Goal: Task Accomplishment & Management: Manage account settings

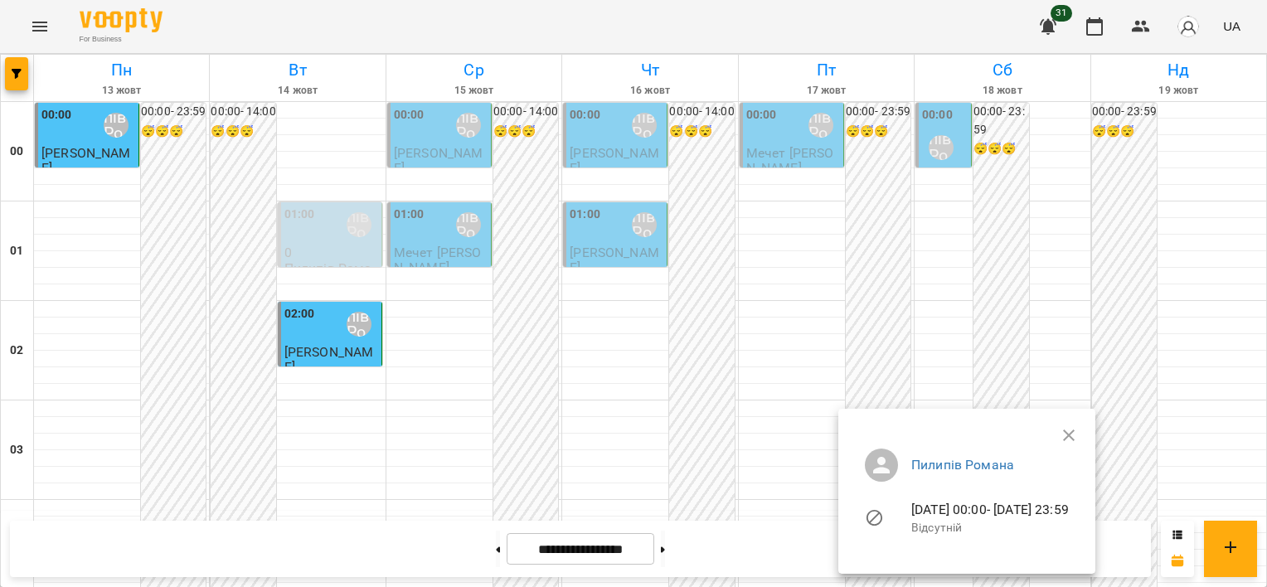
click at [1082, 438] on ul "[PERSON_NAME] [DATE] 00:00 - [DATE] 23:59 Відсутній" at bounding box center [967, 494] width 231 height 119
click at [1082, 435] on ul "[PERSON_NAME] [DATE] 00:00 - [DATE] 23:59 Відсутній" at bounding box center [967, 494] width 231 height 119
click at [1098, 334] on div at bounding box center [633, 293] width 1267 height 587
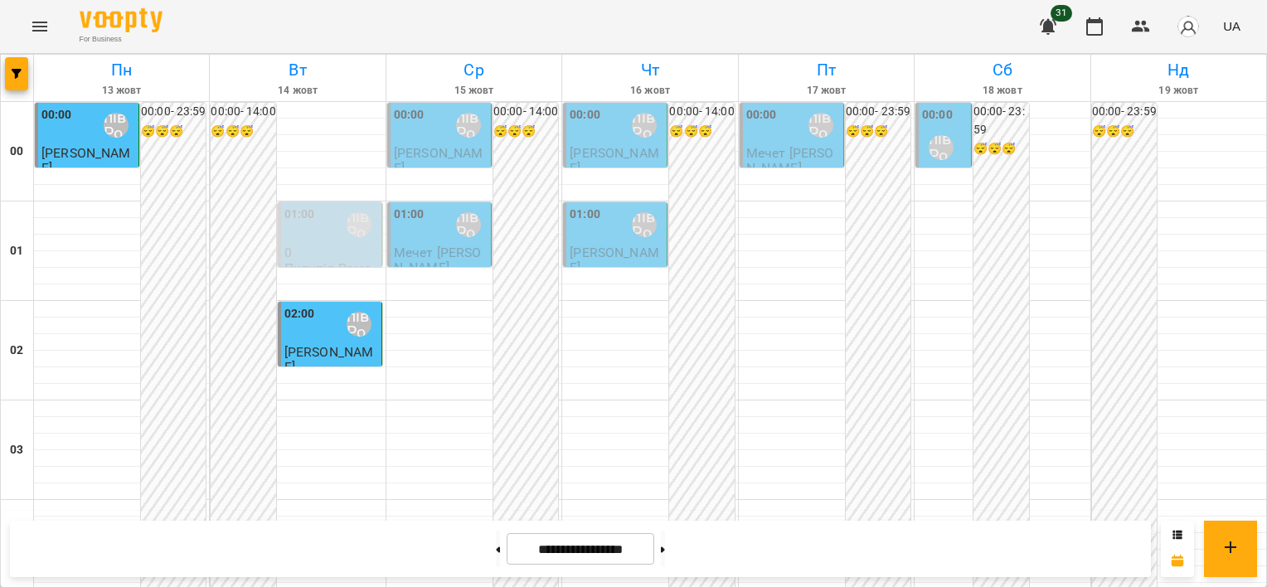
scroll to position [1742, 0]
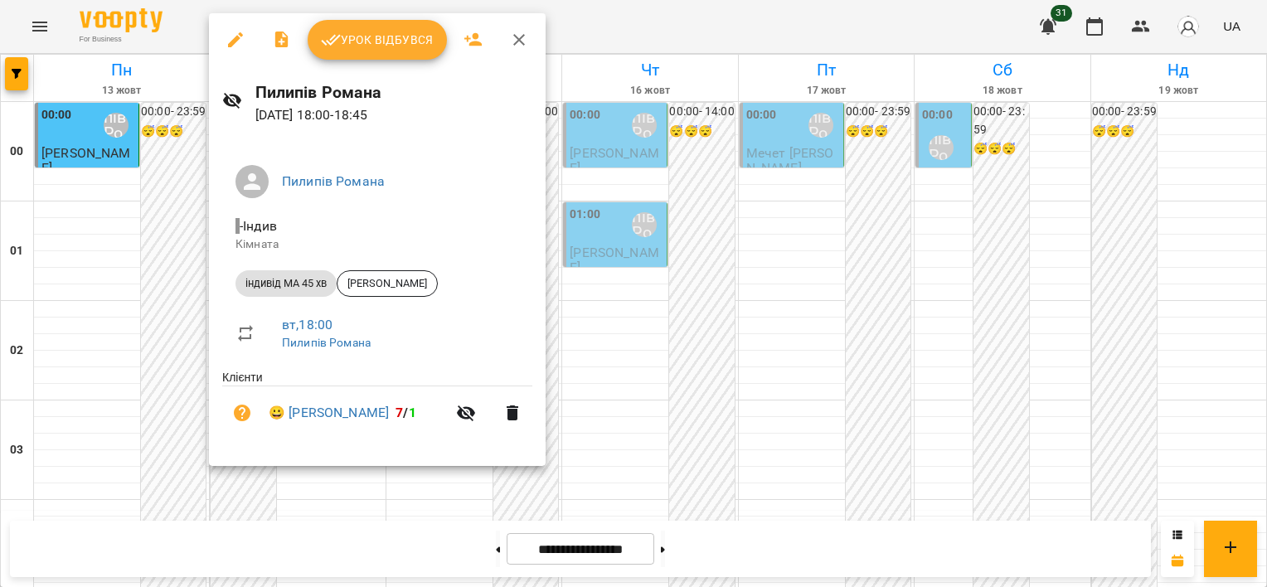
click at [164, 299] on div at bounding box center [633, 293] width 1267 height 587
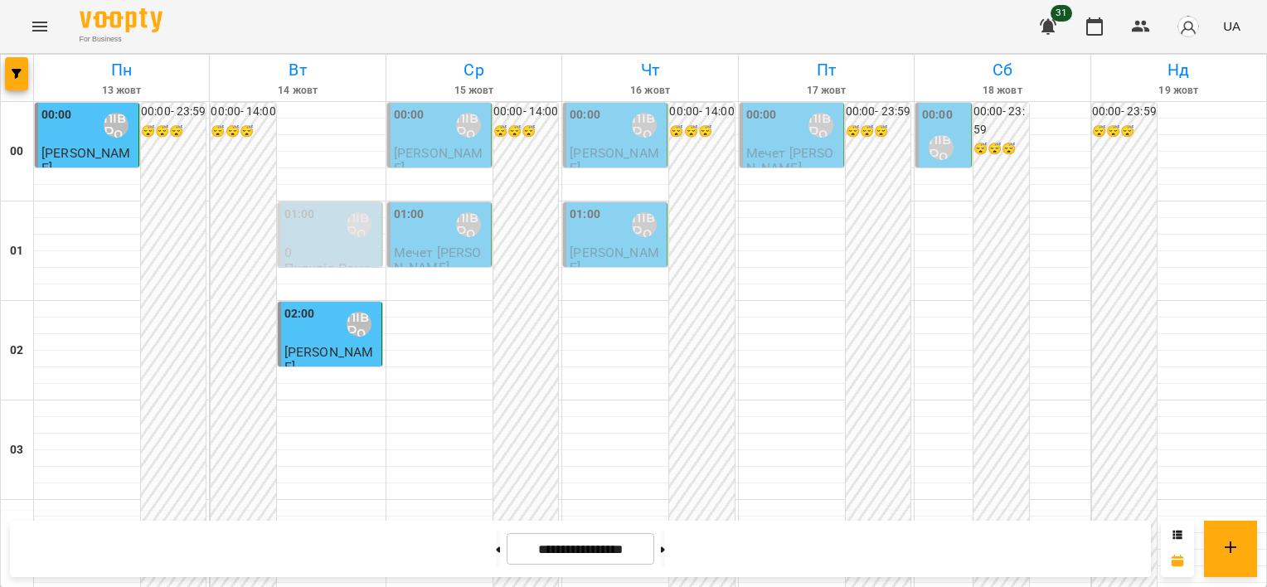
drag, startPoint x: 261, startPoint y: 268, endPoint x: 250, endPoint y: 271, distance: 11.3
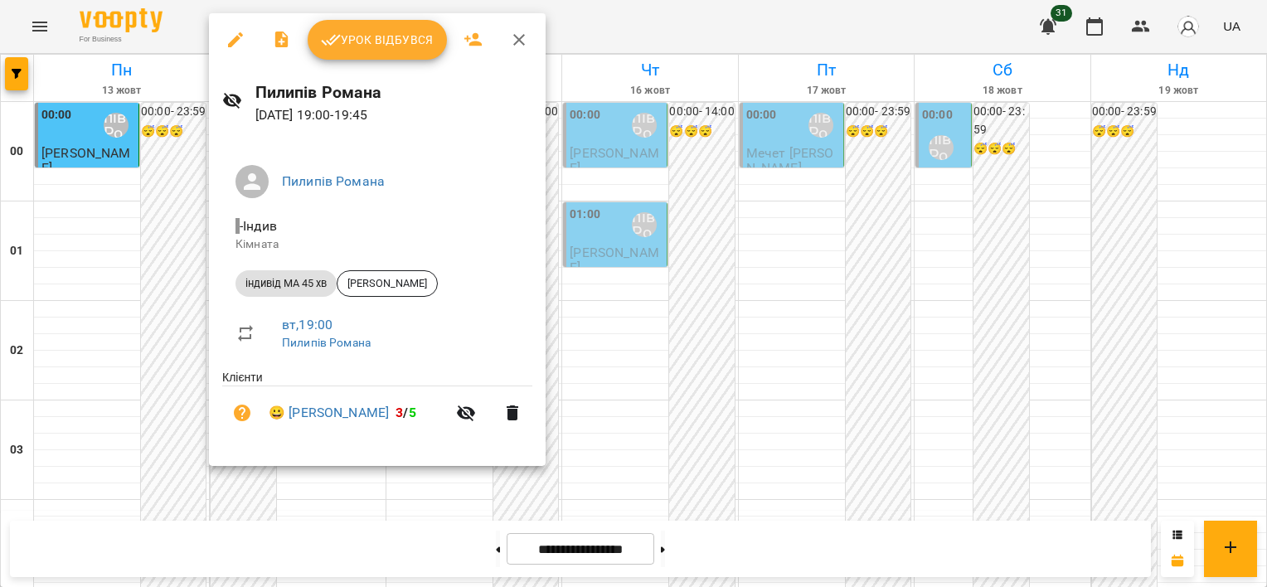
click at [204, 307] on div at bounding box center [633, 293] width 1267 height 587
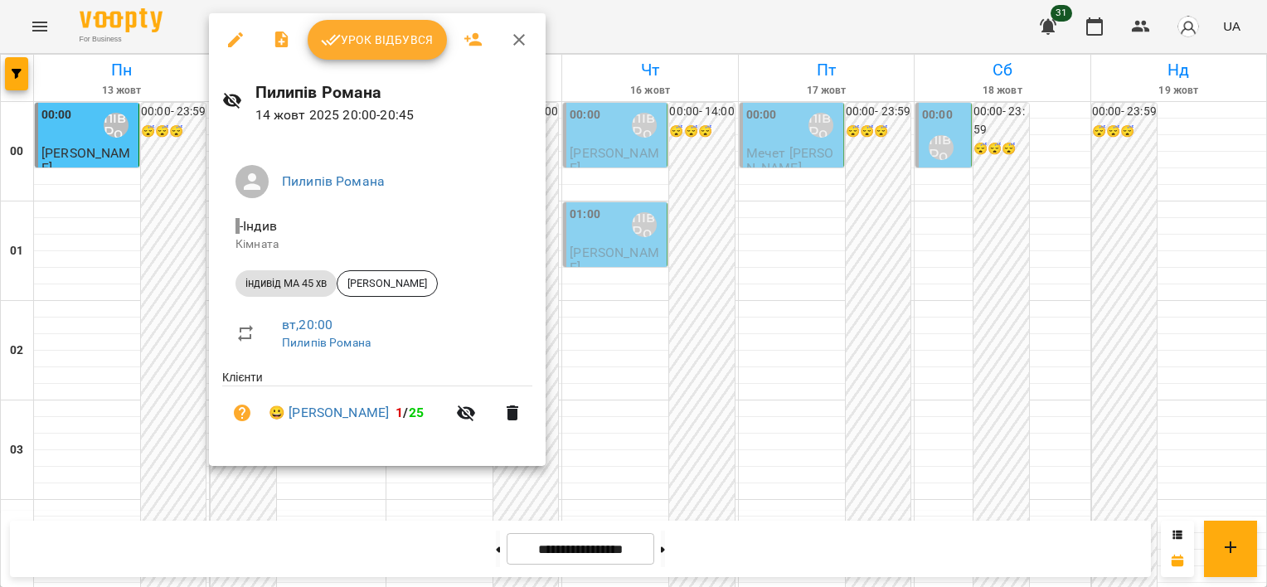
click at [193, 387] on div at bounding box center [633, 293] width 1267 height 587
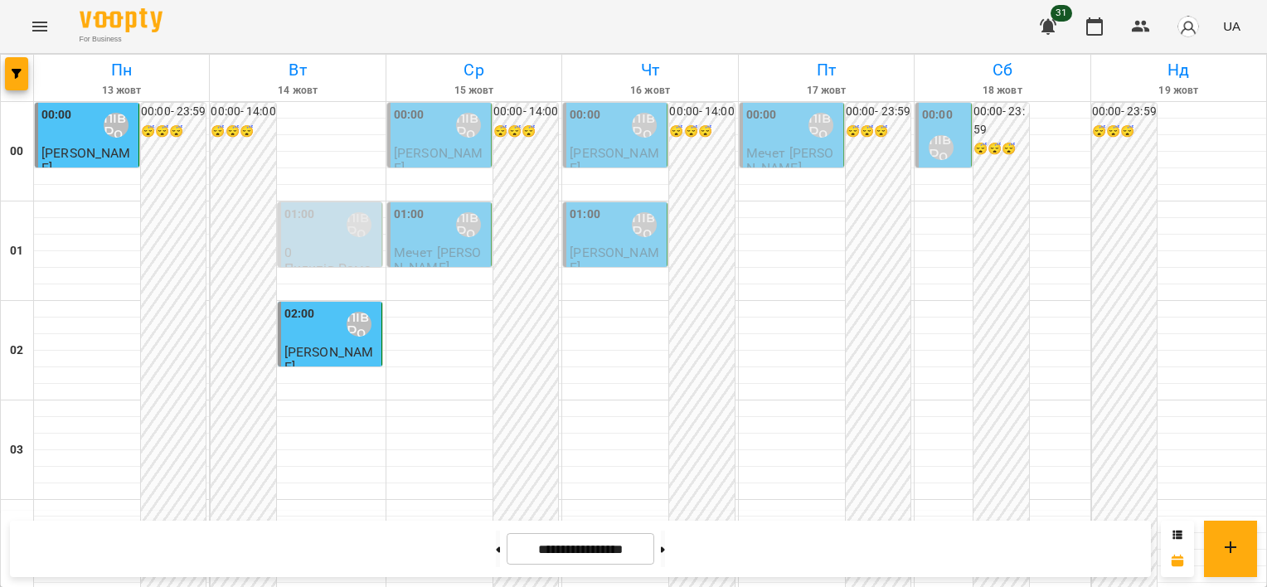
scroll to position [1244, 0]
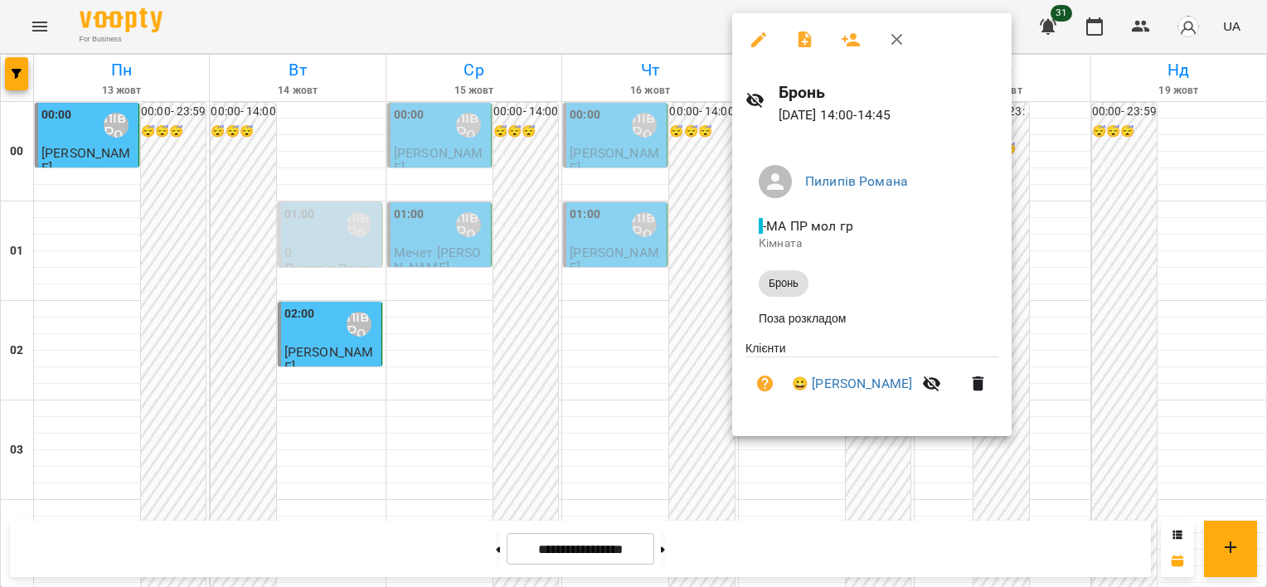
click at [682, 265] on div at bounding box center [633, 293] width 1267 height 587
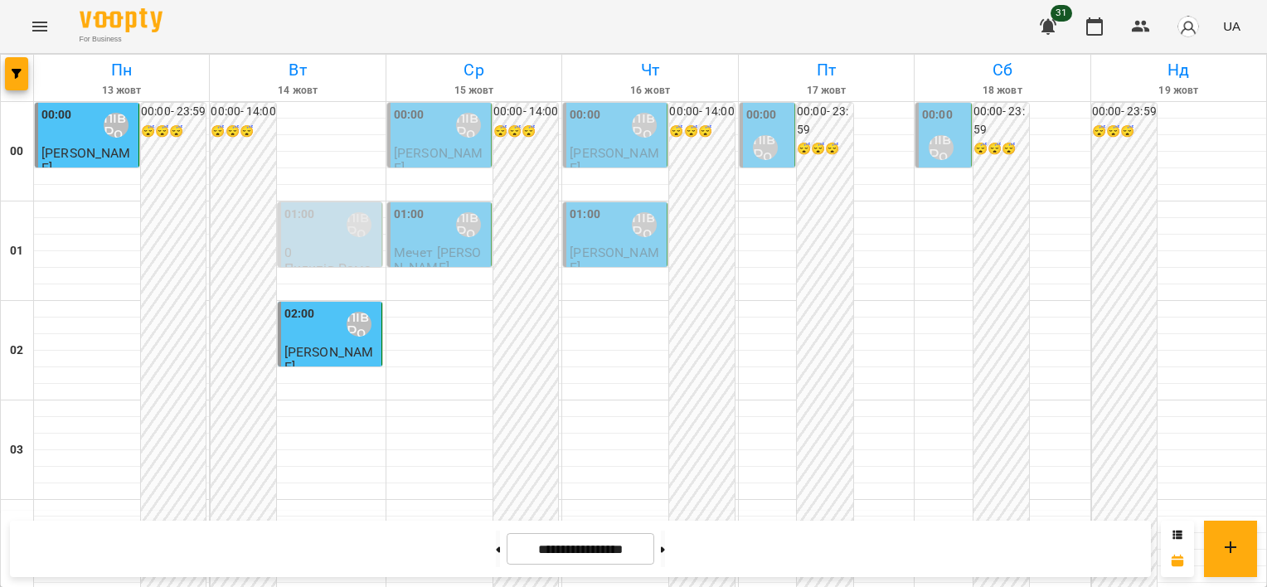
scroll to position [1576, 0]
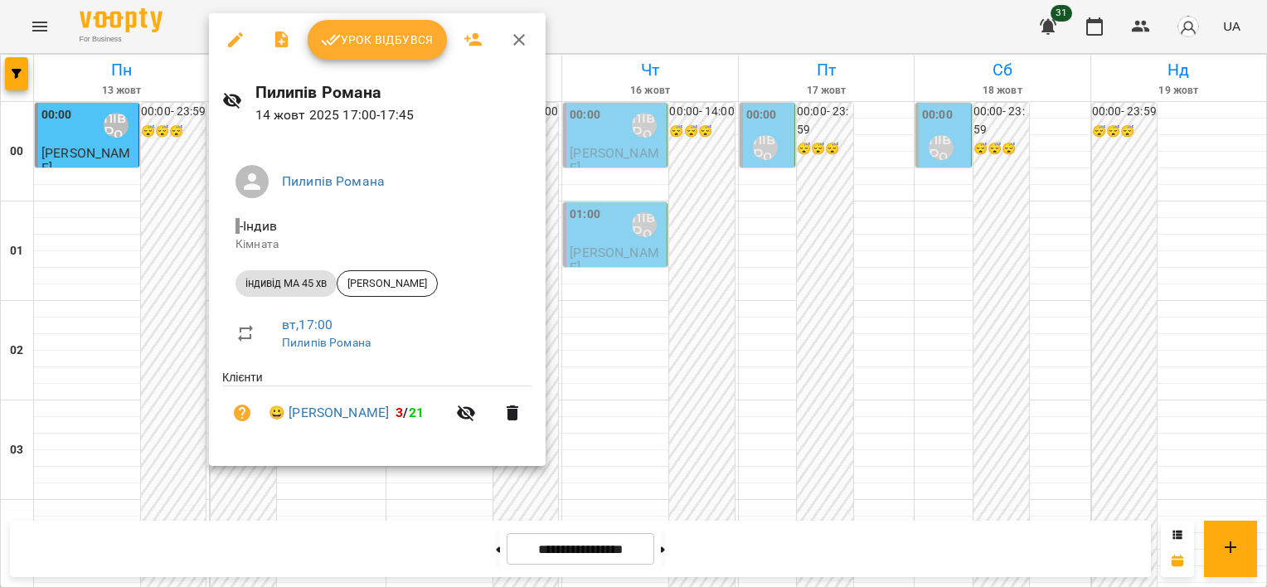
click at [595, 265] on div at bounding box center [633, 293] width 1267 height 587
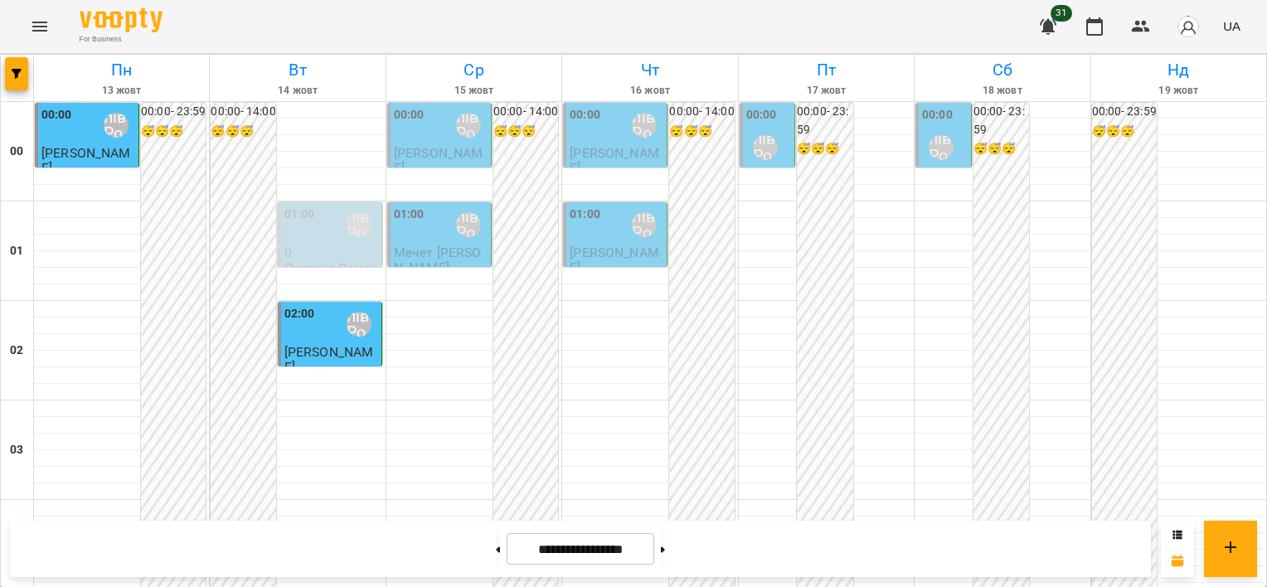
scroll to position [1659, 0]
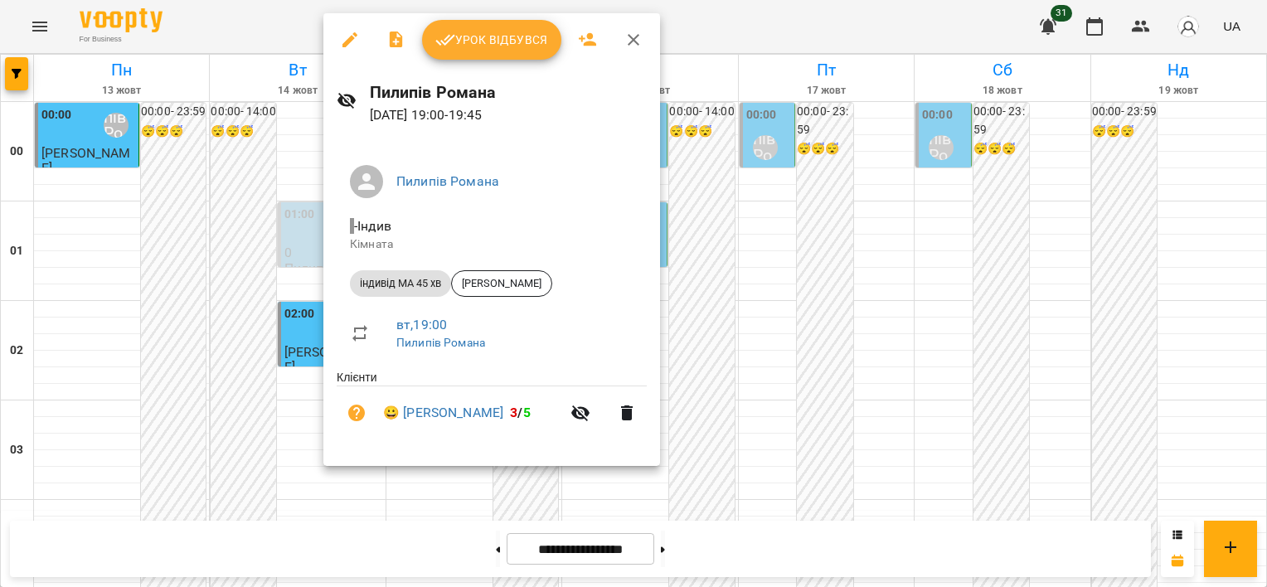
click at [162, 332] on div at bounding box center [633, 293] width 1267 height 587
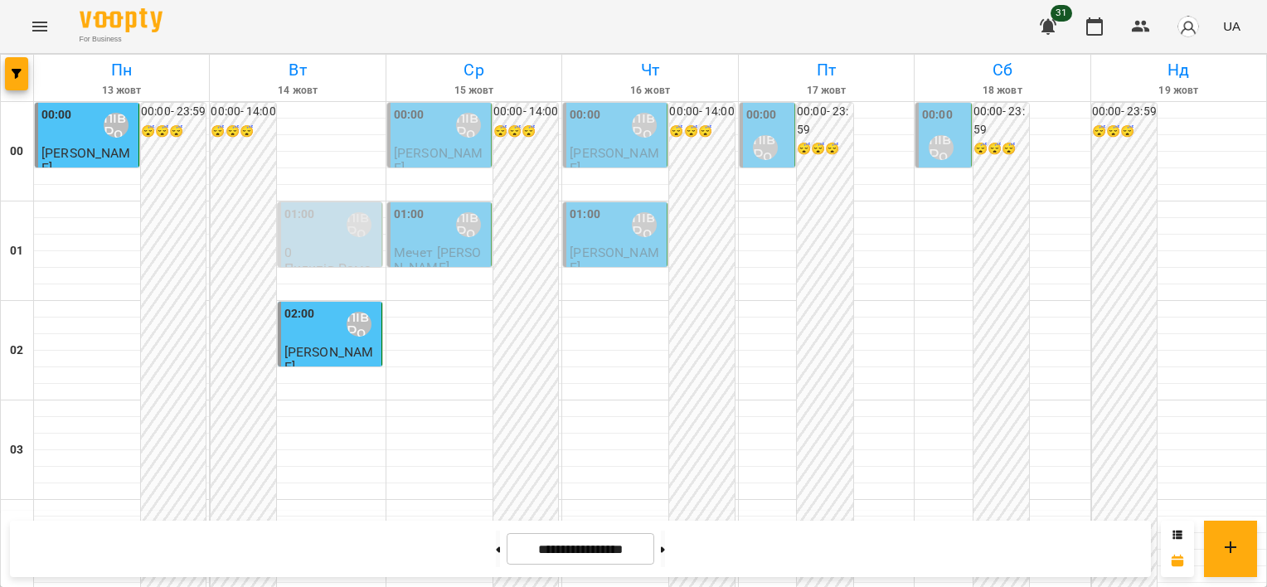
scroll to position [1977, 0]
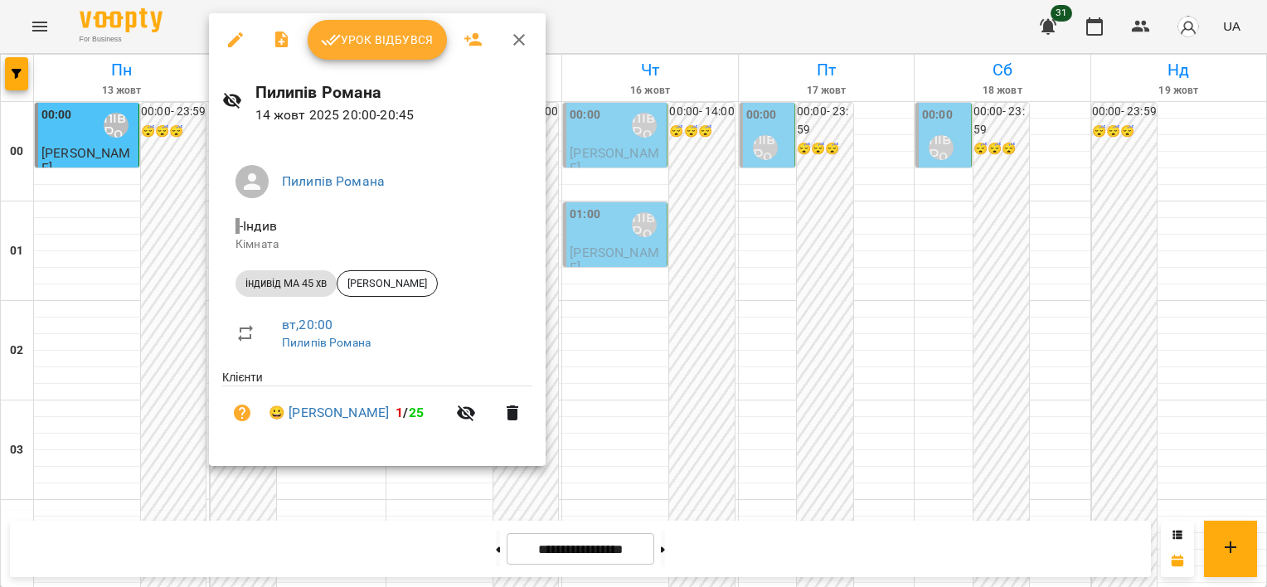
click at [191, 295] on div at bounding box center [633, 293] width 1267 height 587
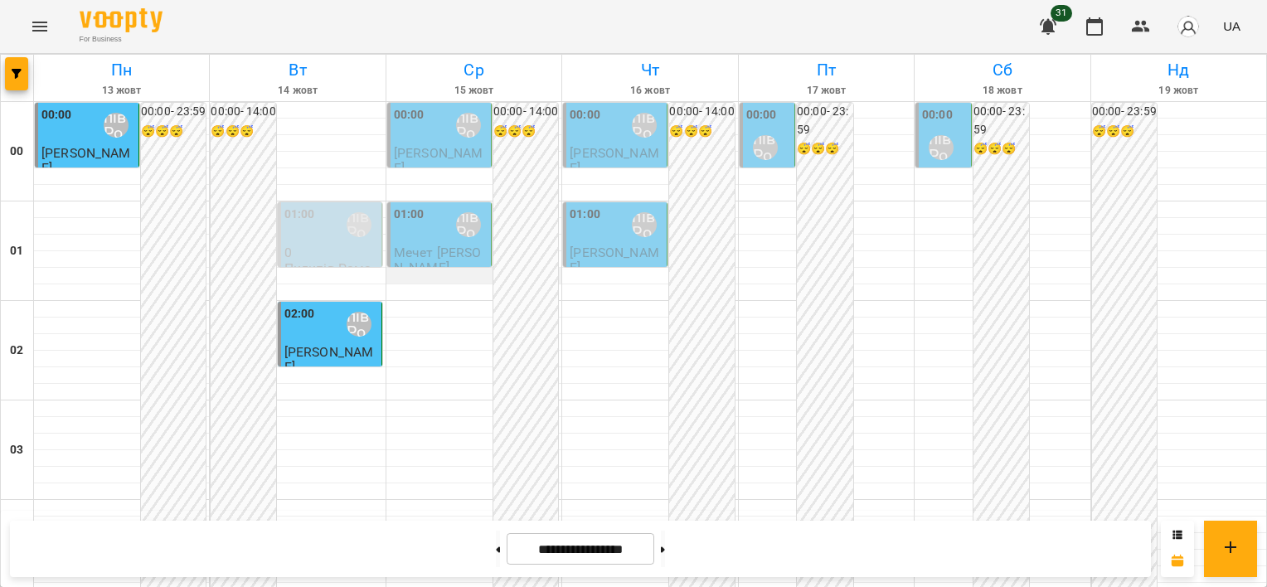
scroll to position [0, 0]
click at [454, 245] on span "Мечет [PERSON_NAME]" at bounding box center [438, 260] width 88 height 30
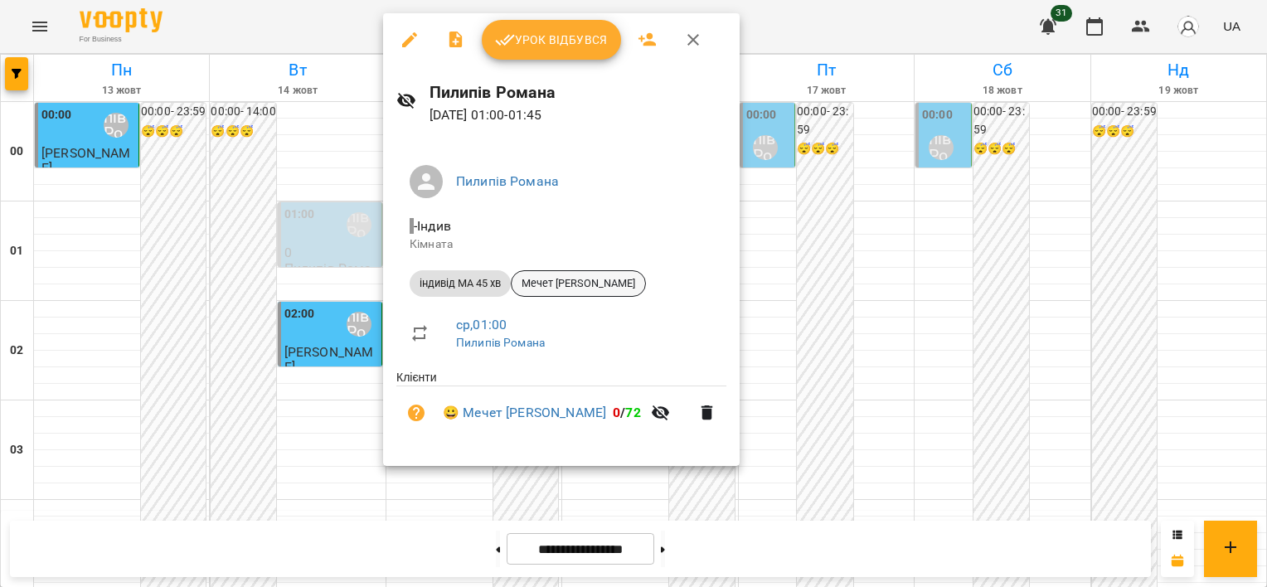
click at [591, 279] on span "Мечет [PERSON_NAME]" at bounding box center [579, 283] width 134 height 15
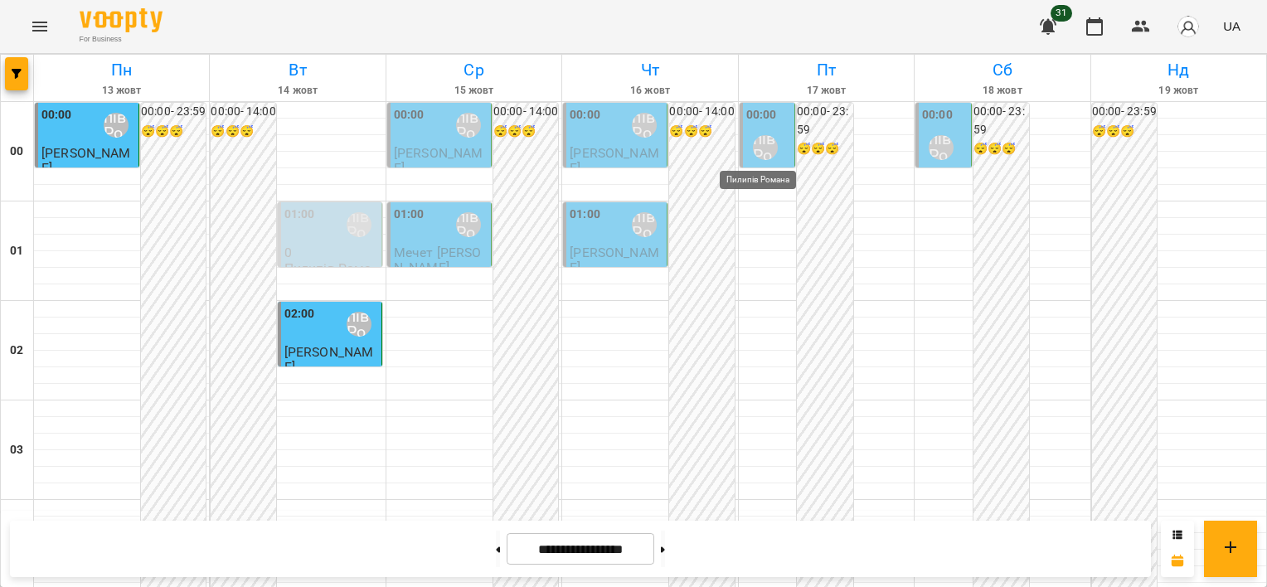
click at [757, 138] on div "Пилипів Романа" at bounding box center [765, 147] width 25 height 25
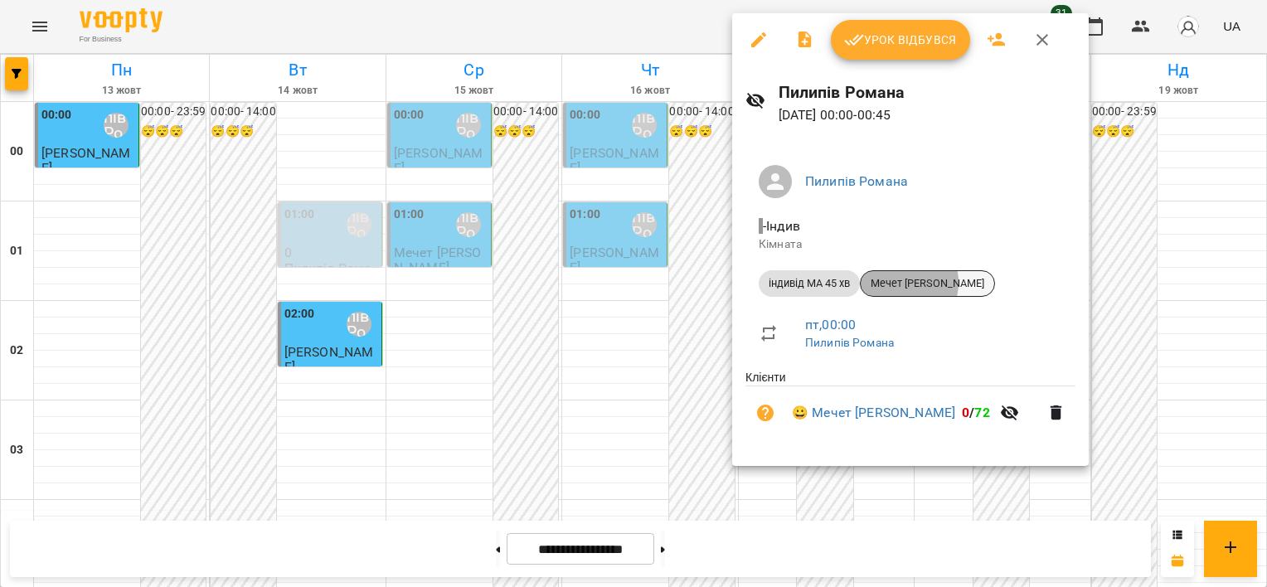
click at [904, 279] on span "Мечет [PERSON_NAME]" at bounding box center [928, 283] width 134 height 15
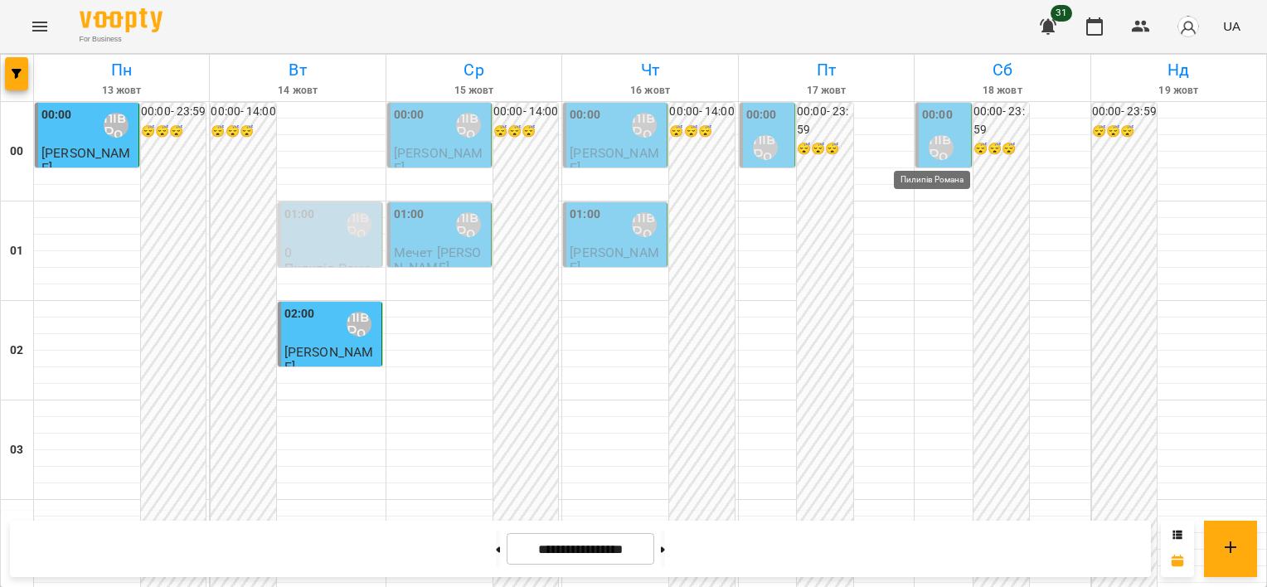
click at [924, 135] on div "Пилипів Романа" at bounding box center [941, 148] width 38 height 38
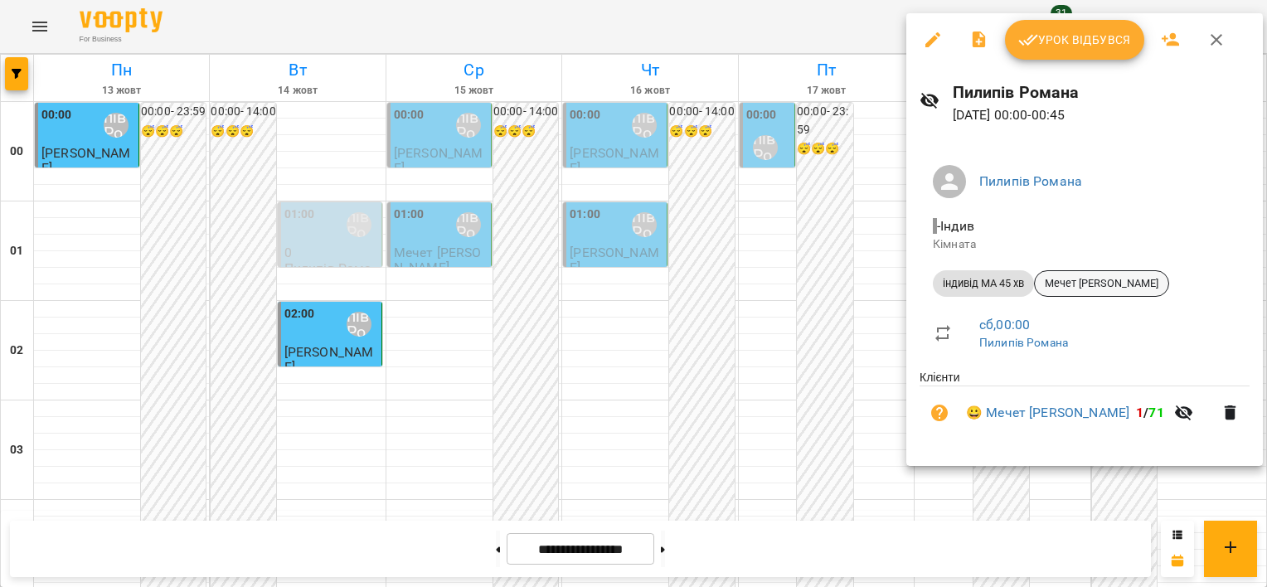
click at [1082, 279] on span "Мечет [PERSON_NAME]" at bounding box center [1102, 283] width 134 height 15
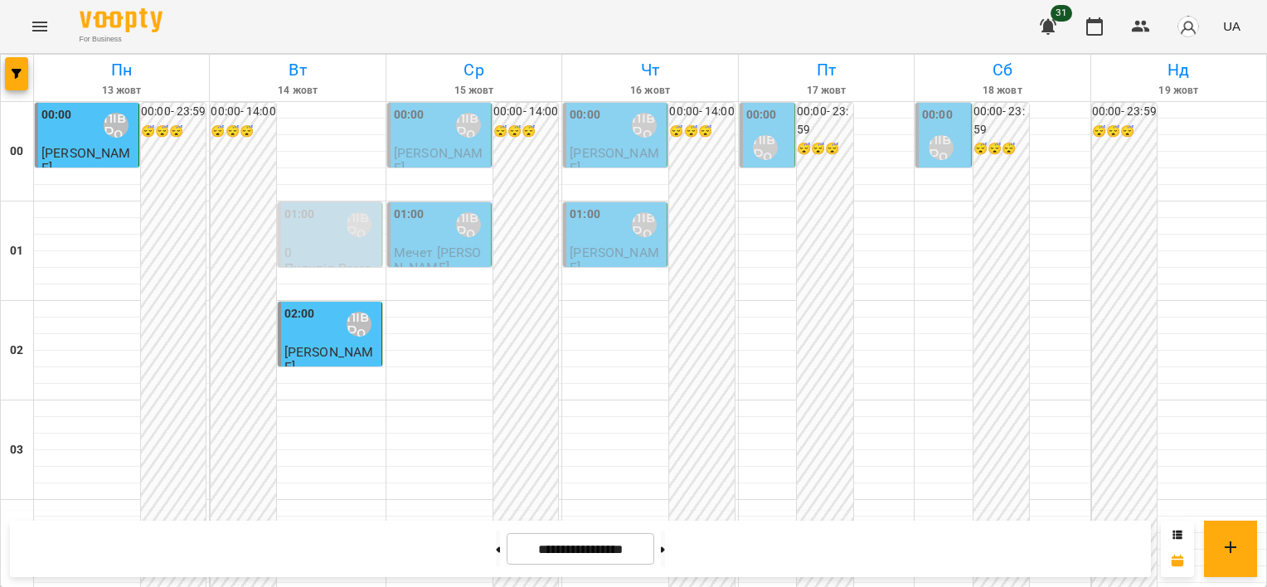
scroll to position [1659, 0]
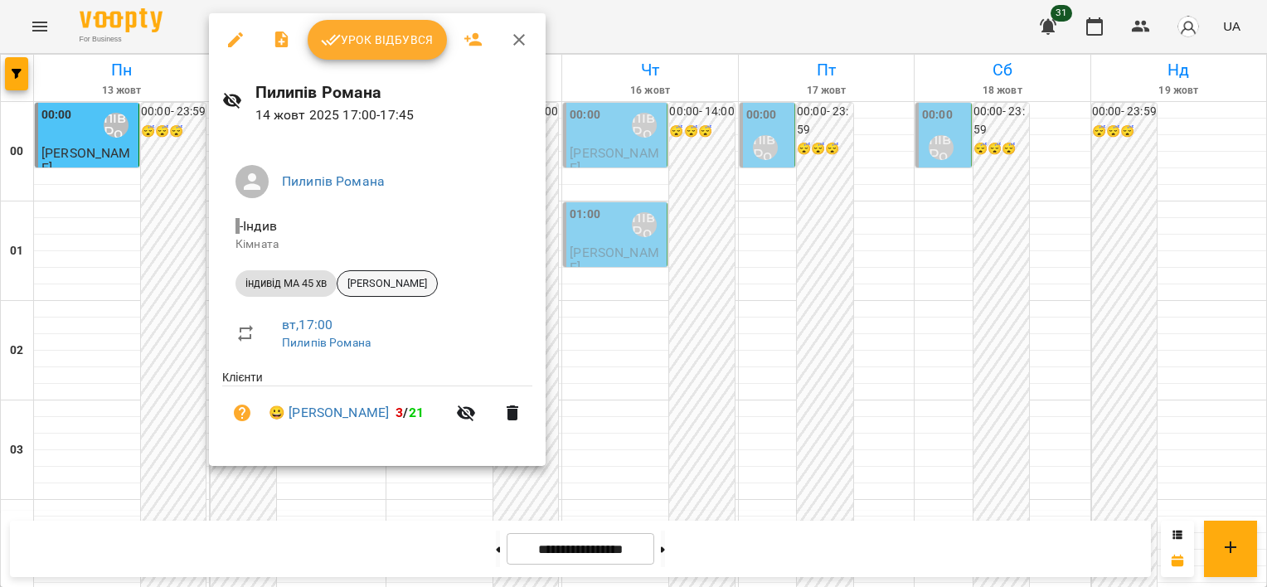
click at [415, 286] on span "[PERSON_NAME]" at bounding box center [388, 283] width 100 height 15
